Goal: Task Accomplishment & Management: Use online tool/utility

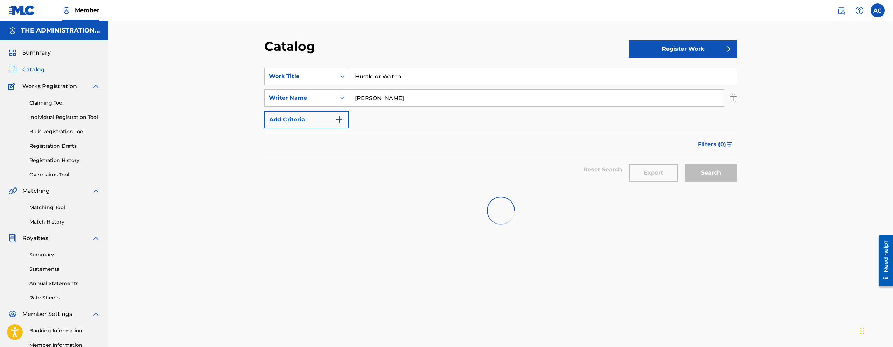
click at [398, 77] on input "Hustle or Watch" at bounding box center [543, 76] width 388 height 17
paste input "Top Back"
type input "Top Back"
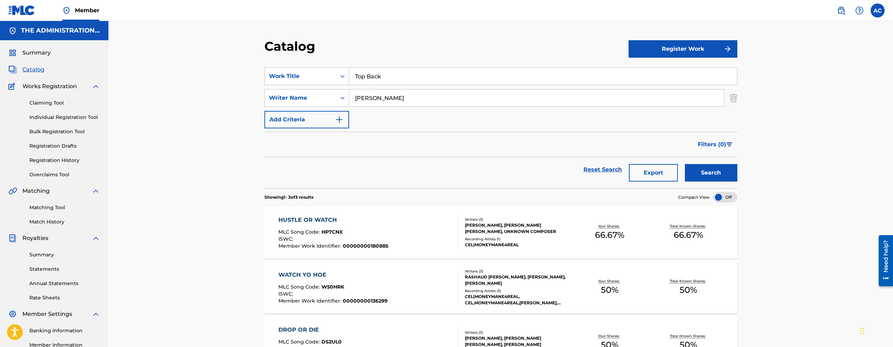
click at [707, 174] on button "Search" at bounding box center [711, 172] width 52 height 17
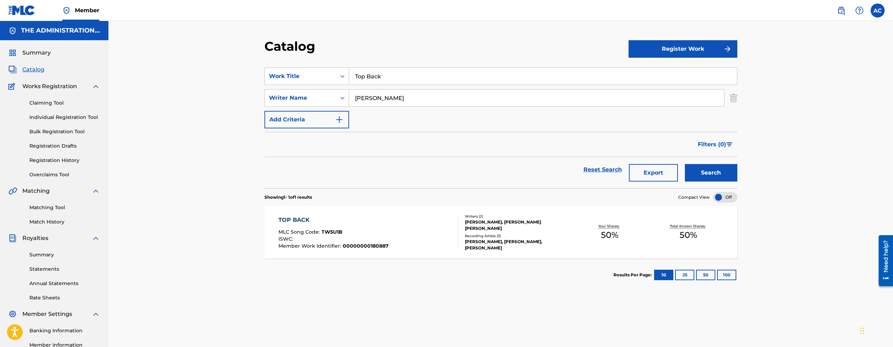
click at [390, 229] on div "TOP BACK MLC Song Code : TW5U1B ISWC : Member Work Identifier : 00000000180887" at bounding box center [368, 232] width 180 height 33
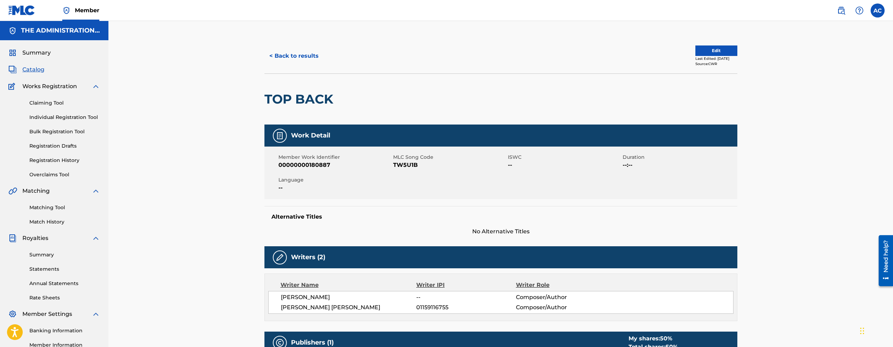
click at [316, 92] on h2 "TOP BACK" at bounding box center [300, 99] width 72 height 16
copy div "TOP BACK"
click at [412, 169] on div "Member Work Identifier 00000000180887 MLC Song Code TW5U1B ISWC -- Duration --:…" at bounding box center [500, 173] width 473 height 52
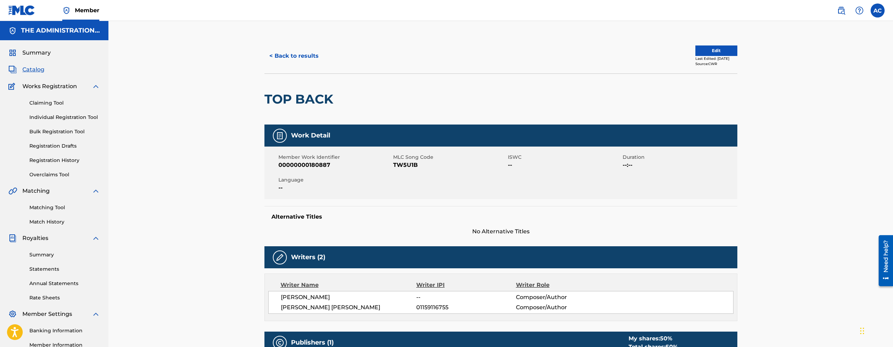
click at [412, 169] on div "Member Work Identifier 00000000180887 MLC Song Code TW5U1B ISWC -- Duration --:…" at bounding box center [500, 173] width 473 height 52
click at [409, 162] on span "TW5U1B" at bounding box center [449, 165] width 113 height 8
copy span "TW5U1B"
click at [291, 59] on button "< Back to results" at bounding box center [293, 55] width 59 height 17
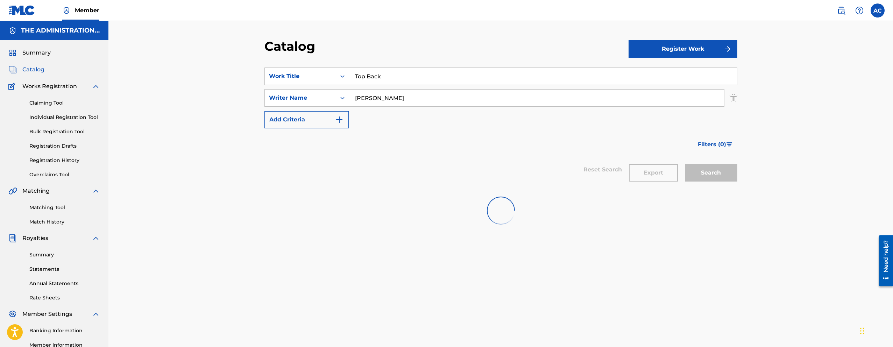
click at [368, 74] on input "Top Back" at bounding box center [543, 76] width 388 height 17
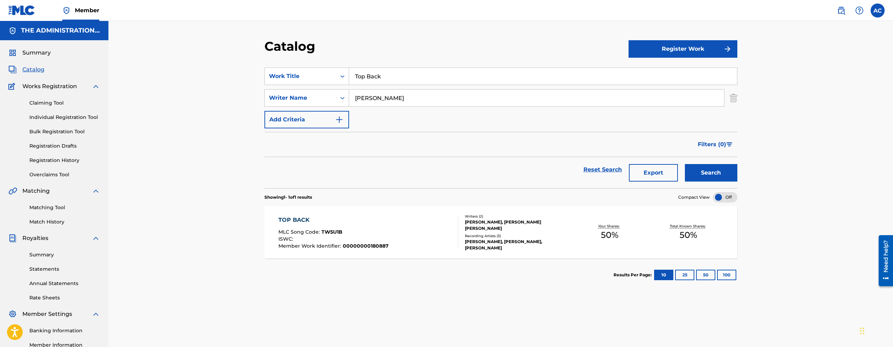
click at [377, 72] on input "Top Back" at bounding box center [543, 76] width 388 height 17
paste input "Feel Off The Bunk Bed"
type input "Feel Off The Bunk Bed"
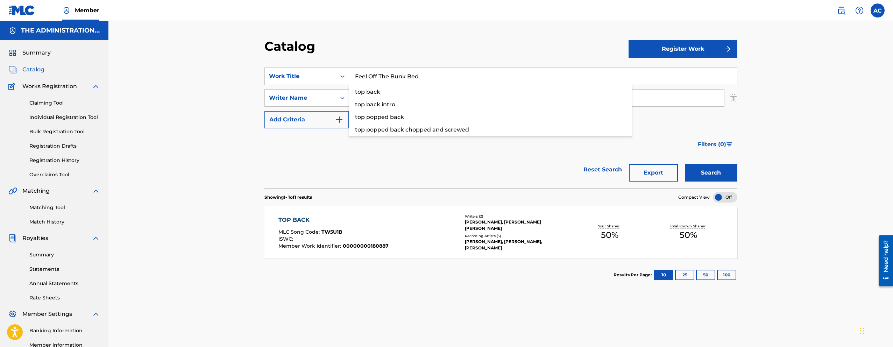
click at [685, 164] on button "Search" at bounding box center [711, 172] width 52 height 17
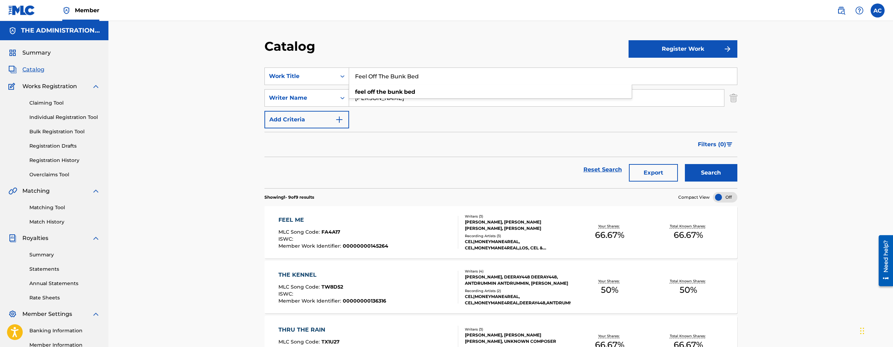
click at [367, 117] on div "SearchWithCriteriaf4937141-9c79-418a-94cd-0327c8af8258 Work Title Feel Off The …" at bounding box center [500, 97] width 473 height 61
click at [370, 99] on input "meekins" at bounding box center [536, 98] width 375 height 17
paste input "KrazyMob"
type input "KrazyMob"
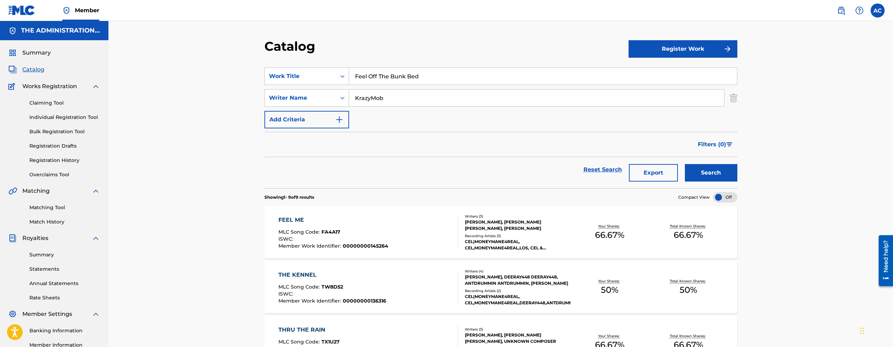
click at [685, 164] on button "Search" at bounding box center [711, 172] width 52 height 17
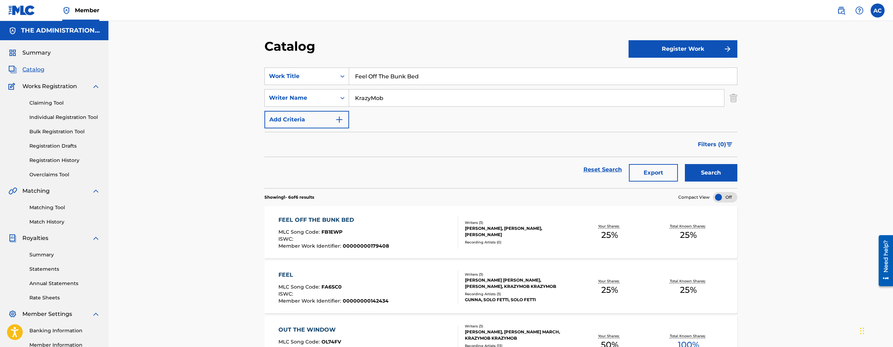
click at [413, 217] on div "FEEL OFF THE BUNK BED MLC Song Code : FB1EWP ISWC : Member Work Identifier : 00…" at bounding box center [368, 232] width 180 height 33
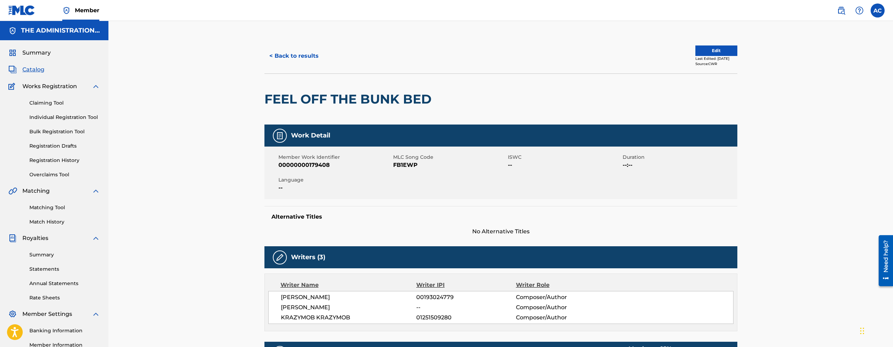
click at [703, 54] on button "Edit" at bounding box center [716, 50] width 42 height 10
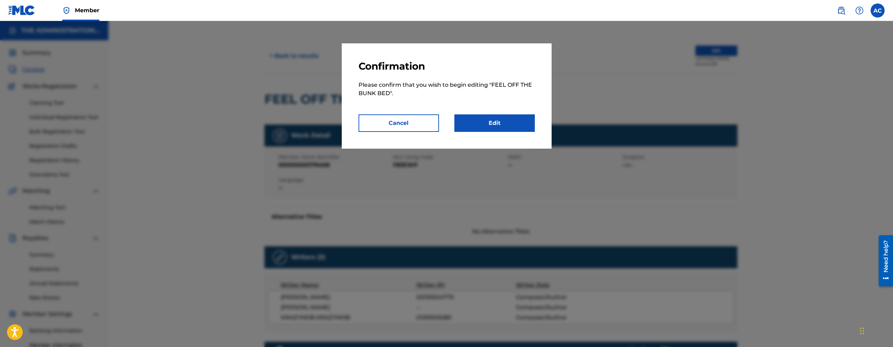
click at [503, 123] on link "Edit" at bounding box center [494, 122] width 80 height 17
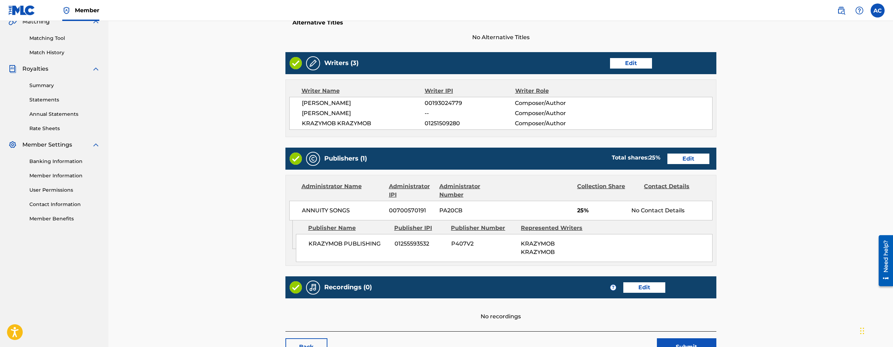
scroll to position [222, 0]
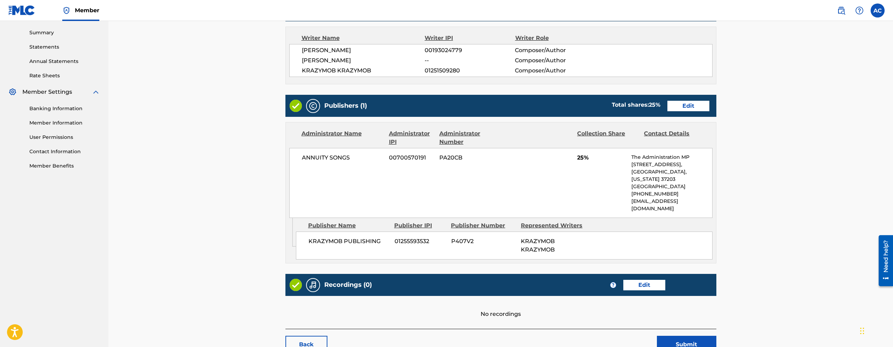
click at [632, 280] on link "Edit" at bounding box center [644, 285] width 42 height 10
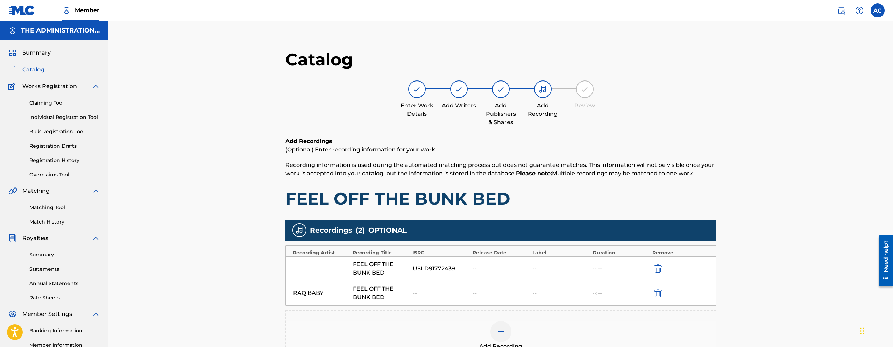
scroll to position [1, 0]
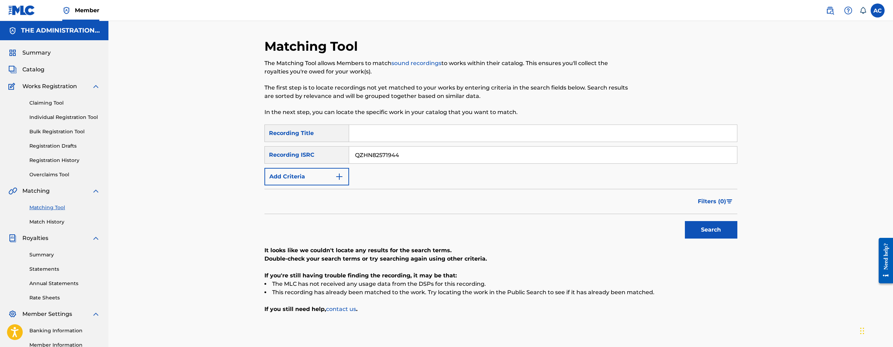
click at [358, 151] on input "QZHN82571944" at bounding box center [543, 155] width 388 height 17
type input "QZZ7V2433021"
click at [685, 221] on button "Search" at bounding box center [711, 229] width 52 height 17
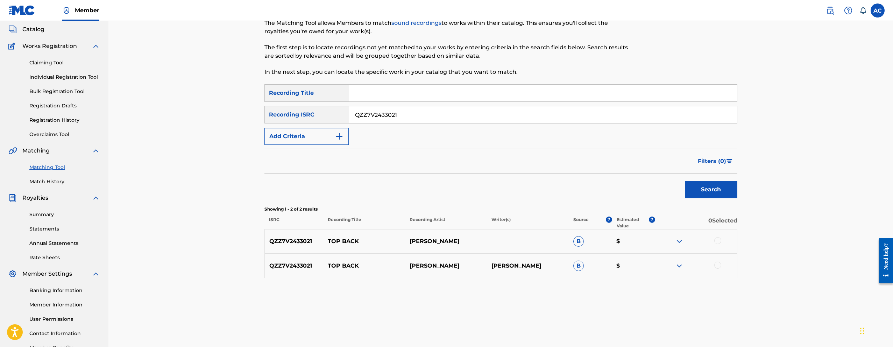
scroll to position [41, 0]
click at [718, 240] on div at bounding box center [717, 240] width 7 height 7
click at [717, 264] on div at bounding box center [717, 264] width 7 height 7
click at [517, 289] on button "Match 2 Groups" at bounding box center [491, 289] width 77 height 17
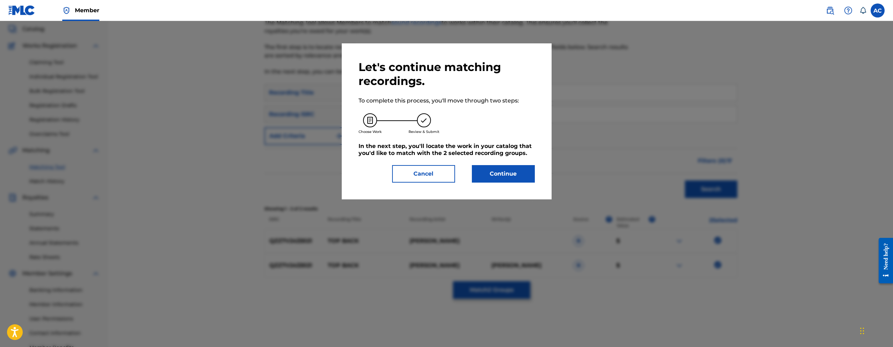
click at [485, 173] on button "Continue" at bounding box center [503, 173] width 63 height 17
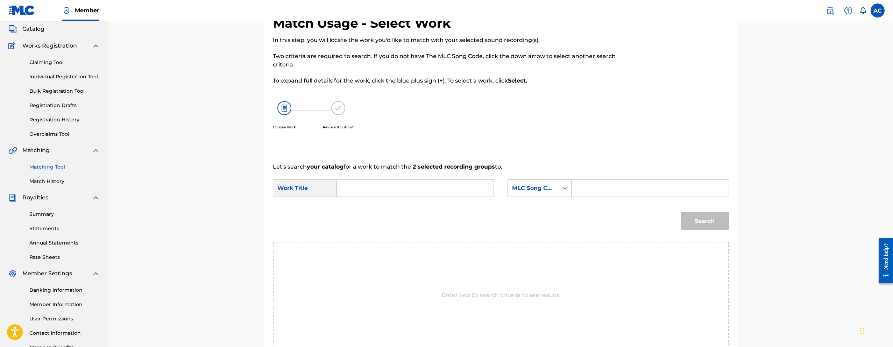
click at [398, 194] on input "Search Form" at bounding box center [415, 188] width 145 height 17
paste input "TOP BACK"
type input "TOP BACK"
click at [605, 183] on input "Search Form" at bounding box center [649, 188] width 145 height 17
paste input "TW5U1B"
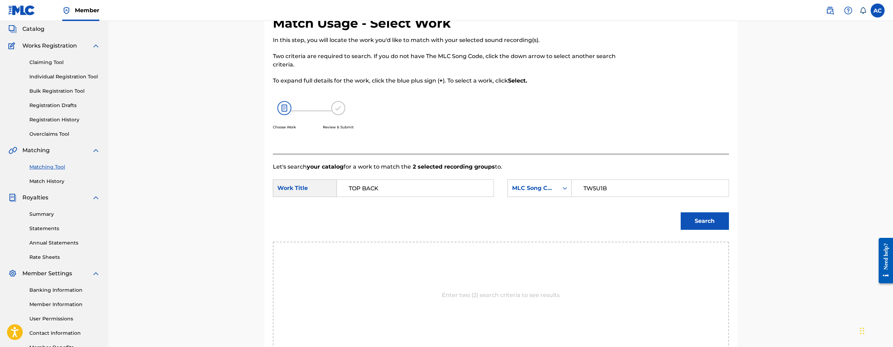
type input "TW5U1B"
click at [706, 220] on button "Search" at bounding box center [705, 220] width 48 height 17
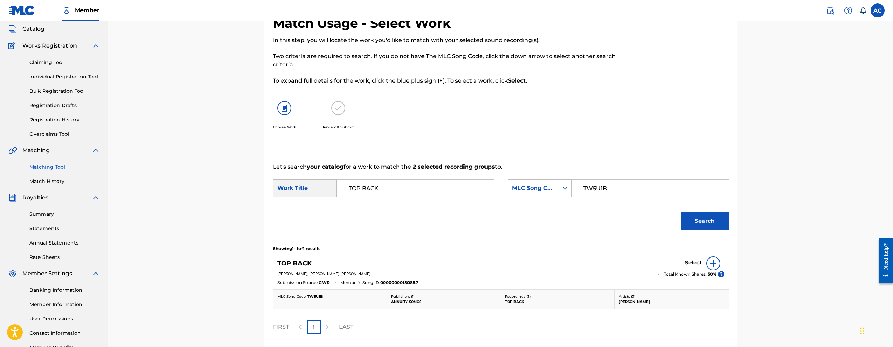
click at [696, 262] on h5 "Select" at bounding box center [693, 262] width 17 height 7
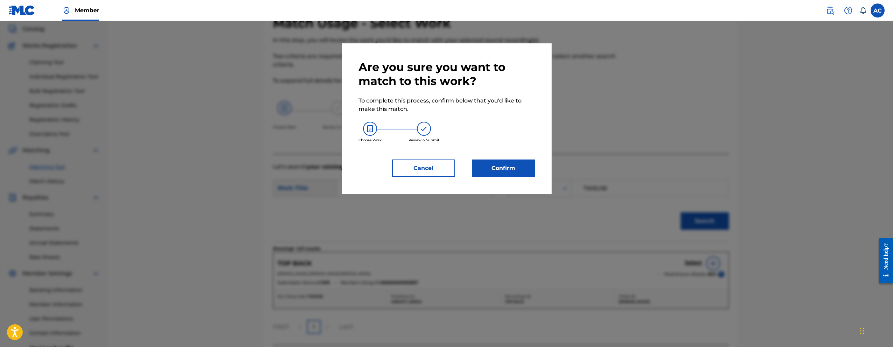
click at [509, 160] on button "Confirm" at bounding box center [503, 167] width 63 height 17
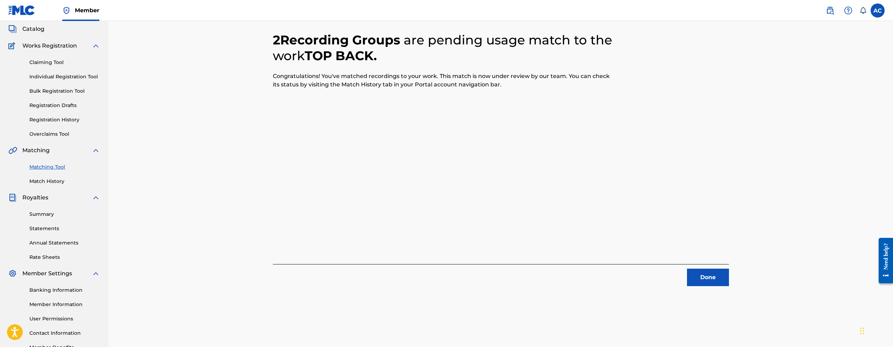
click at [719, 272] on button "Done" at bounding box center [708, 277] width 42 height 17
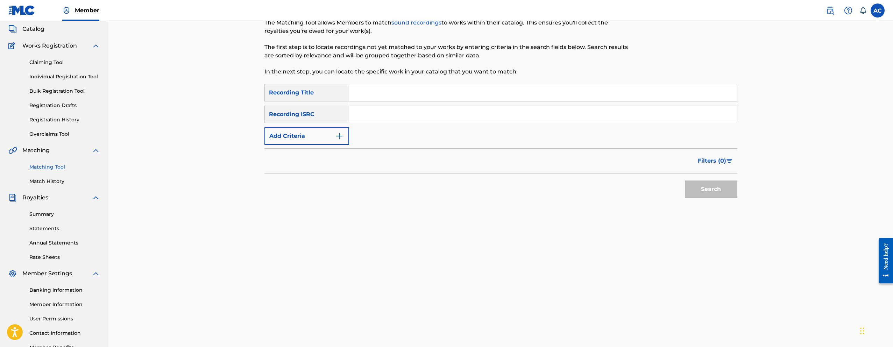
click at [422, 123] on div "Search Form" at bounding box center [543, 114] width 388 height 17
click at [422, 121] on input "Search Form" at bounding box center [543, 114] width 388 height 17
paste input "USLD91772439"
type input "USLD91772439"
click at [685, 180] on button "Search" at bounding box center [711, 188] width 52 height 17
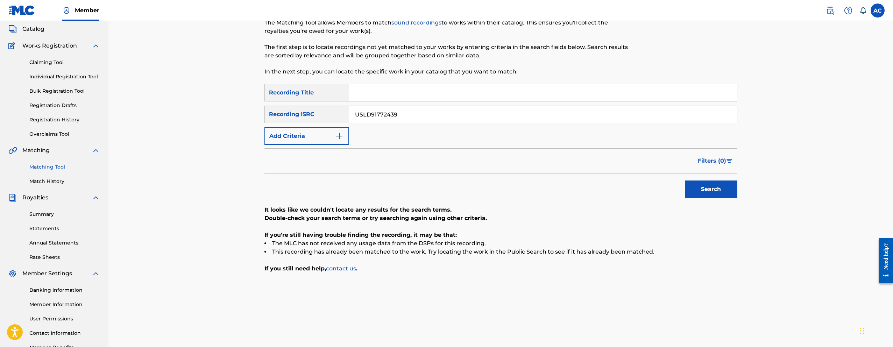
scroll to position [42, 0]
